Goal: Task Accomplishment & Management: Use online tool/utility

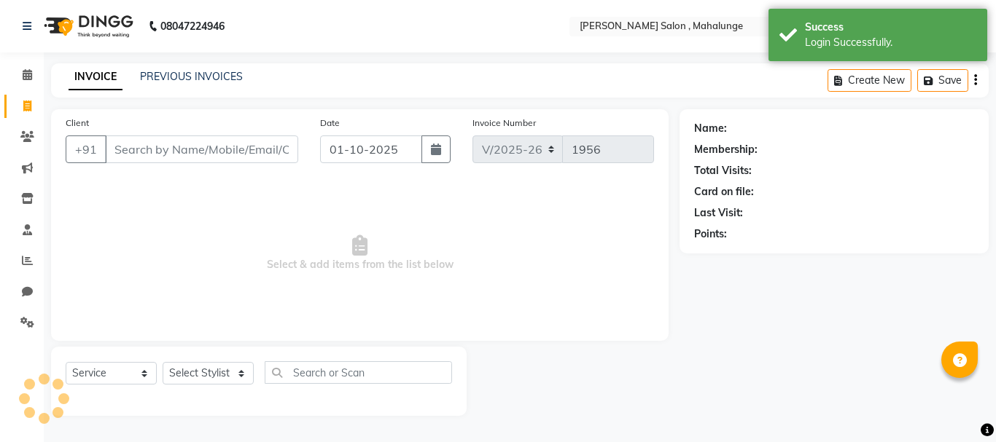
select select "7250"
select select "service"
drag, startPoint x: 27, startPoint y: 260, endPoint x: 20, endPoint y: 257, distance: 7.9
click at [26, 260] on icon at bounding box center [27, 260] width 11 height 11
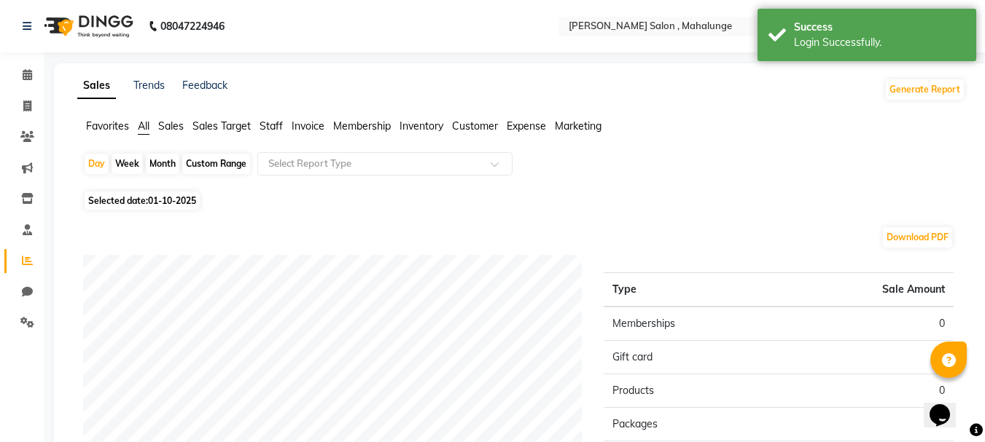
click at [156, 163] on div "Month" at bounding box center [163, 164] width 34 height 20
select select "10"
select select "2025"
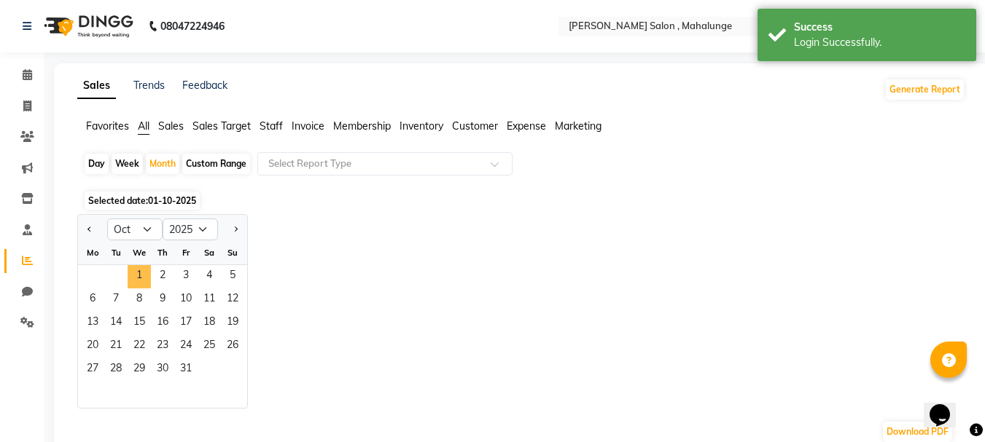
drag, startPoint x: 135, startPoint y: 272, endPoint x: 142, endPoint y: 243, distance: 29.3
click at [136, 272] on span "1" at bounding box center [139, 276] width 23 height 23
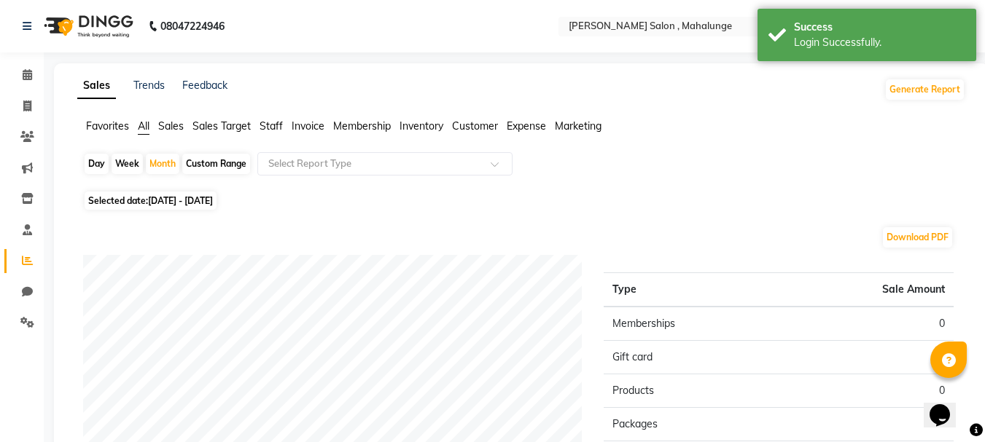
click at [23, 118] on li "Invoice" at bounding box center [22, 106] width 44 height 31
click at [17, 109] on span at bounding box center [28, 106] width 26 height 17
select select "service"
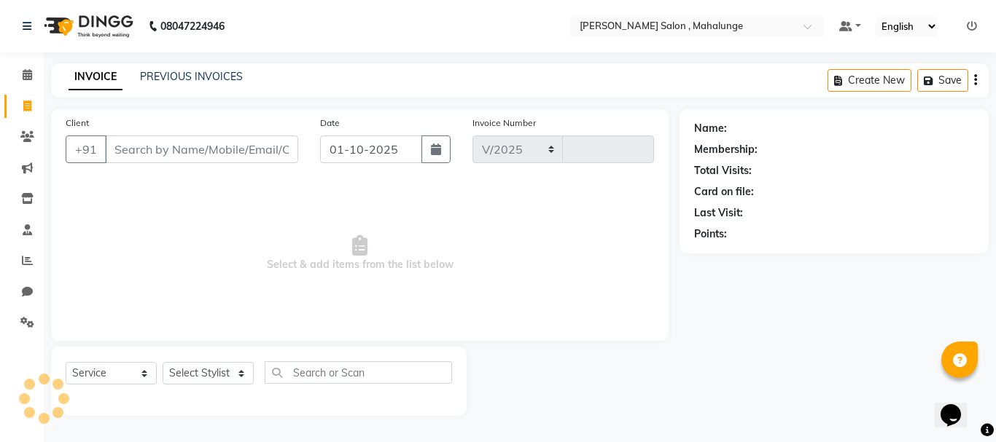
select select "7250"
type input "1956"
drag, startPoint x: 62, startPoint y: 79, endPoint x: 354, endPoint y: 1, distance: 302.3
click at [112, 74] on div "INVOICE PREVIOUS INVOICES" at bounding box center [147, 76] width 192 height 15
